Goal: Task Accomplishment & Management: Use online tool/utility

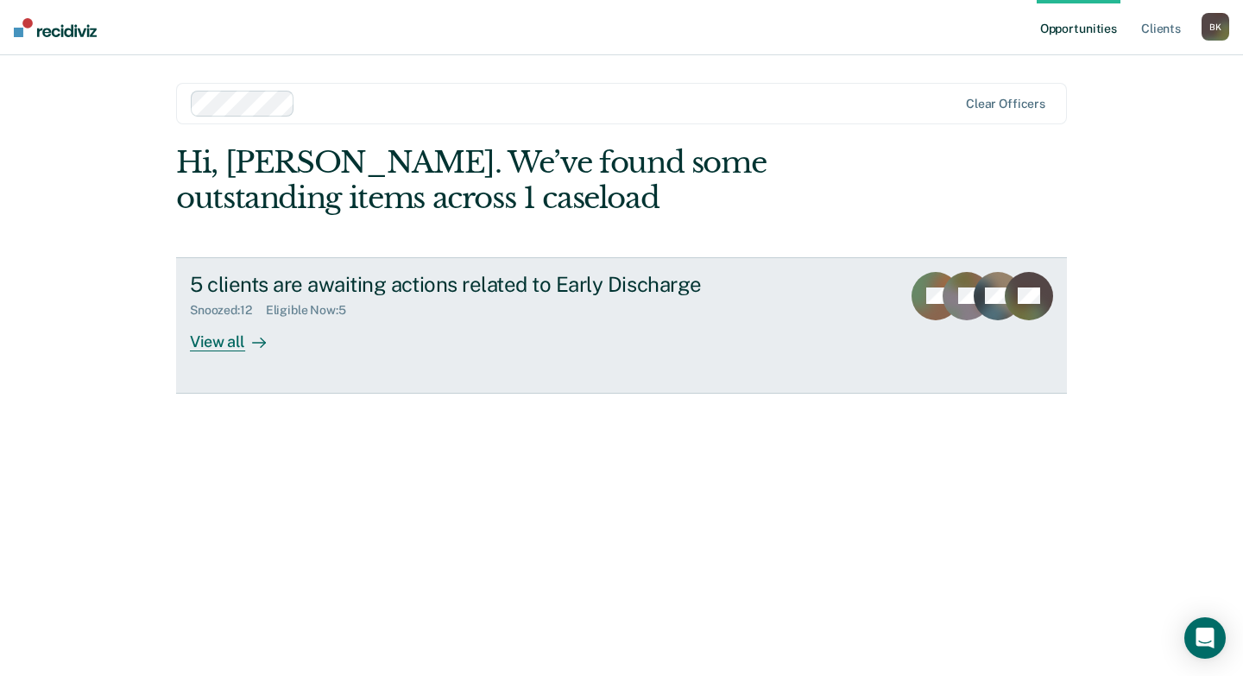
click at [407, 287] on div "5 clients are awaiting actions related to Early Discharge" at bounding box center [493, 284] width 606 height 25
